Goal: Task Accomplishment & Management: Complete application form

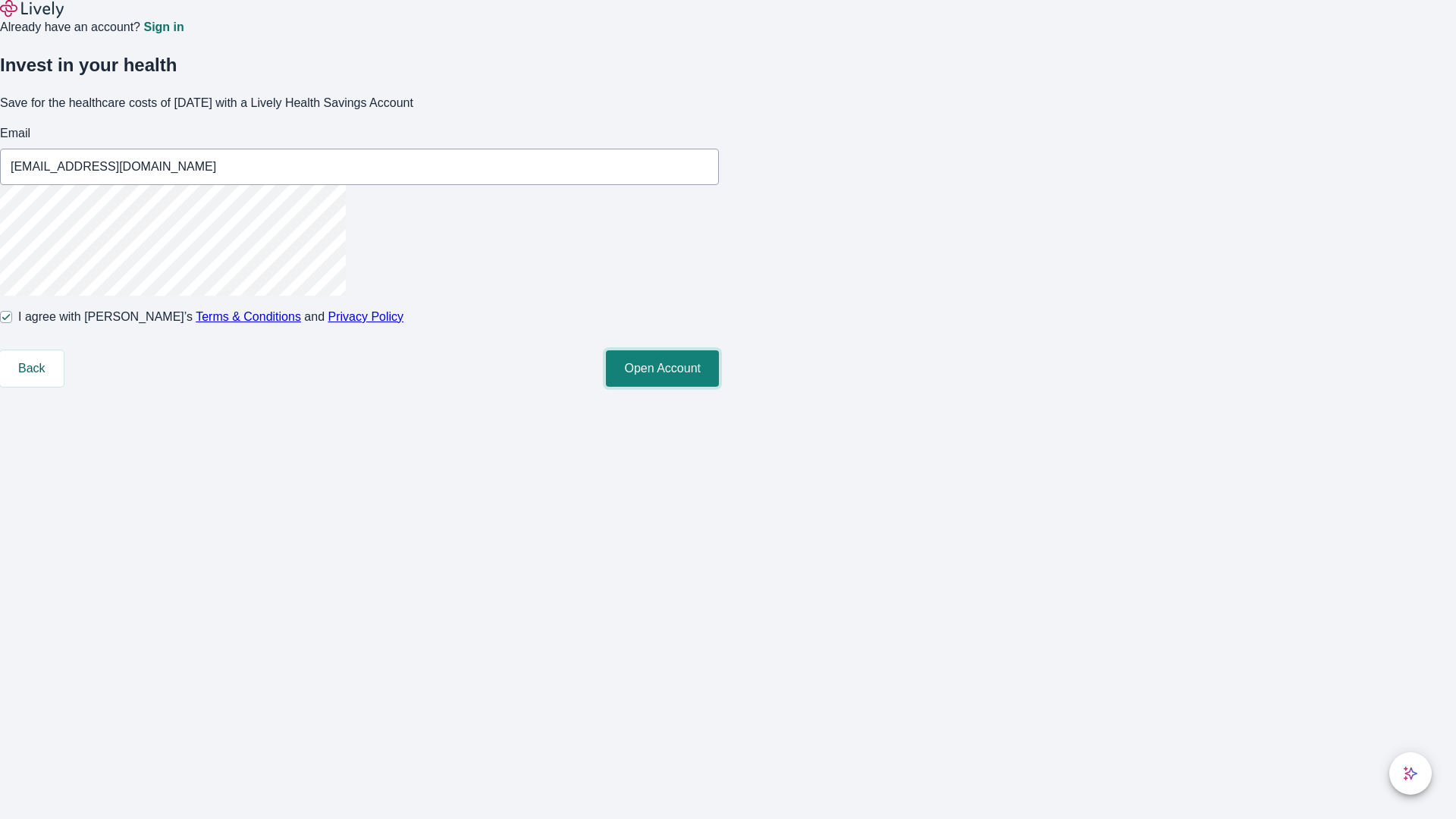
click at [719, 387] on button "Open Account" at bounding box center [662, 368] width 113 height 36
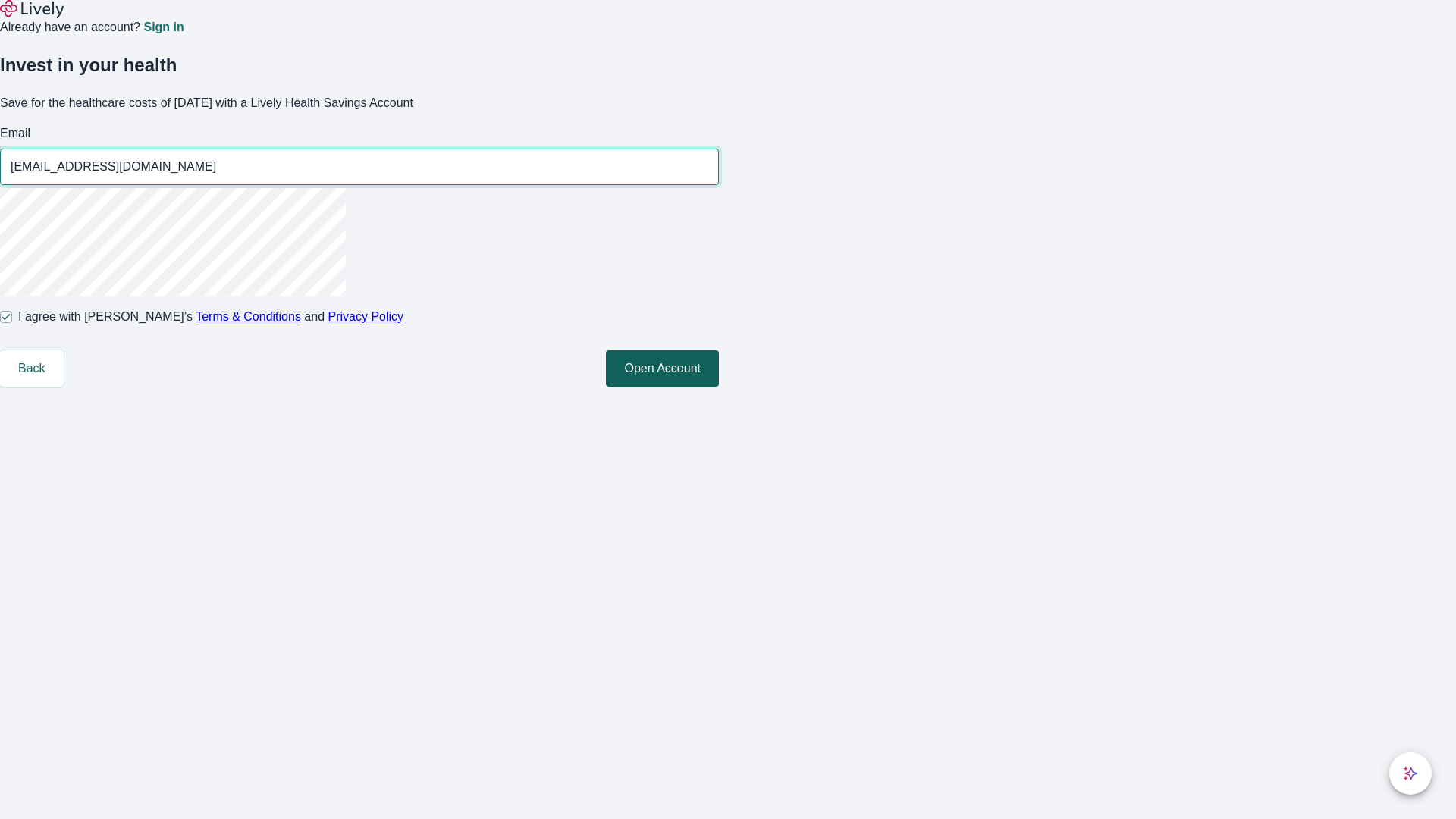
type input "[EMAIL_ADDRESS][DOMAIN_NAME]"
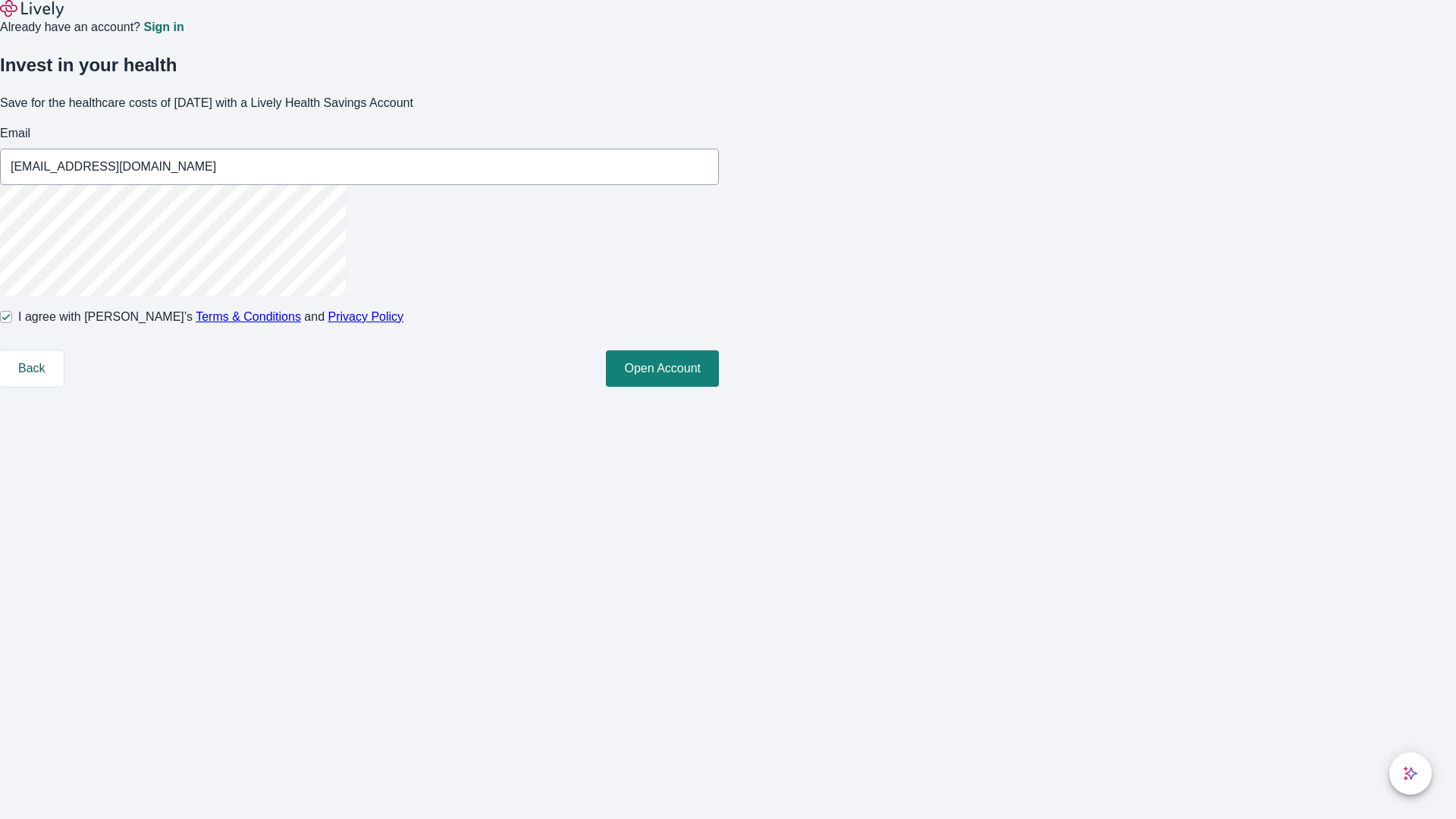
click at [12, 323] on input "I agree with Lively’s Terms & Conditions and Privacy Policy" at bounding box center [6, 317] width 12 height 12
checkbox input "false"
type input "[EMAIL_ADDRESS][DOMAIN_NAME]"
click at [12, 323] on input "I agree with Lively’s Terms & Conditions and Privacy Policy" at bounding box center [6, 317] width 12 height 12
checkbox input "true"
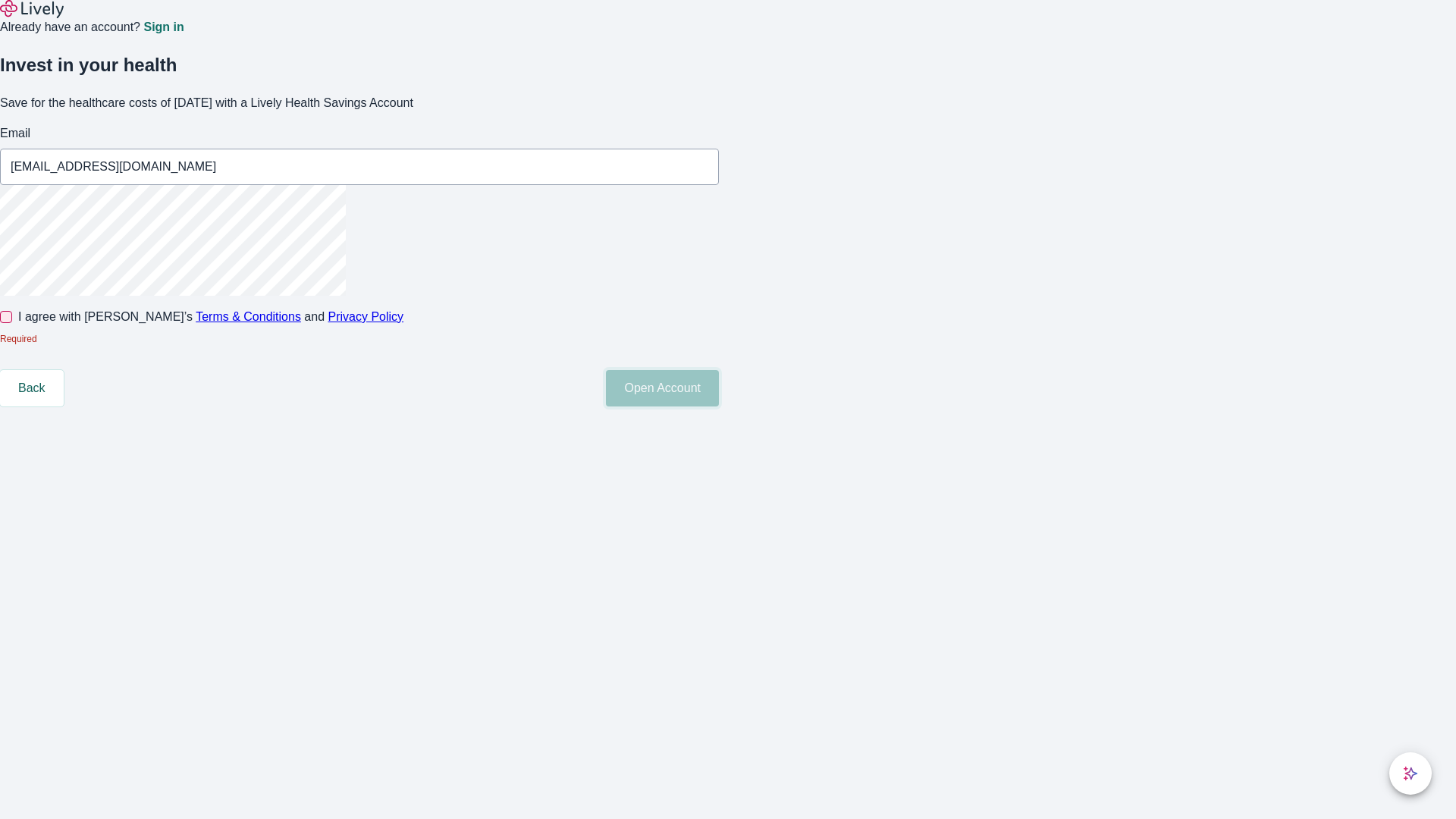
click at [719, 407] on button "Open Account" at bounding box center [662, 388] width 113 height 36
